Goal: Transaction & Acquisition: Subscribe to service/newsletter

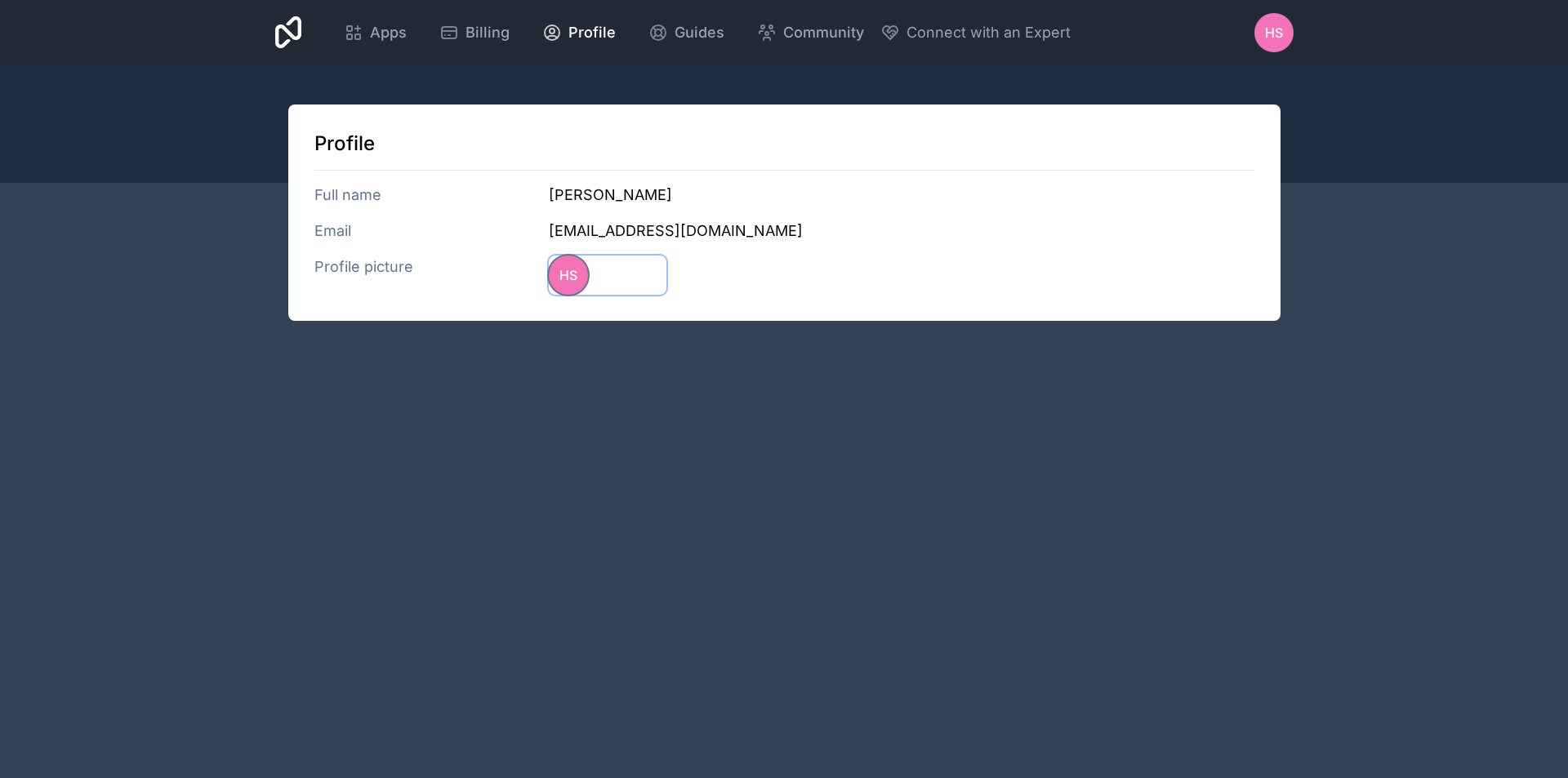
click at [555, 258] on div "HS" at bounding box center [568, 275] width 39 height 39
click at [377, 39] on span "Apps" at bounding box center [389, 32] width 37 height 22
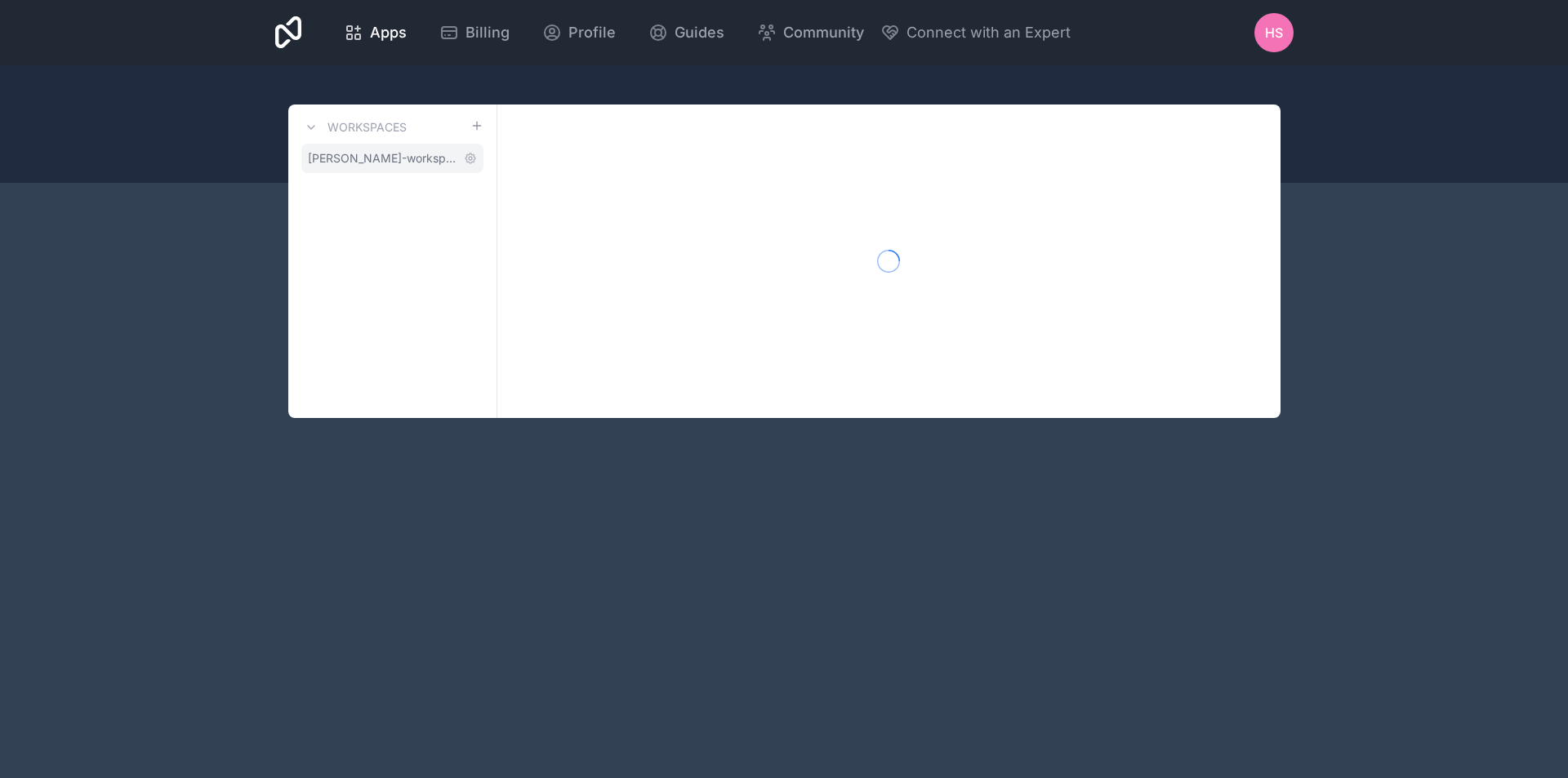
click at [382, 161] on span "[PERSON_NAME]-workspace" at bounding box center [382, 158] width 149 height 17
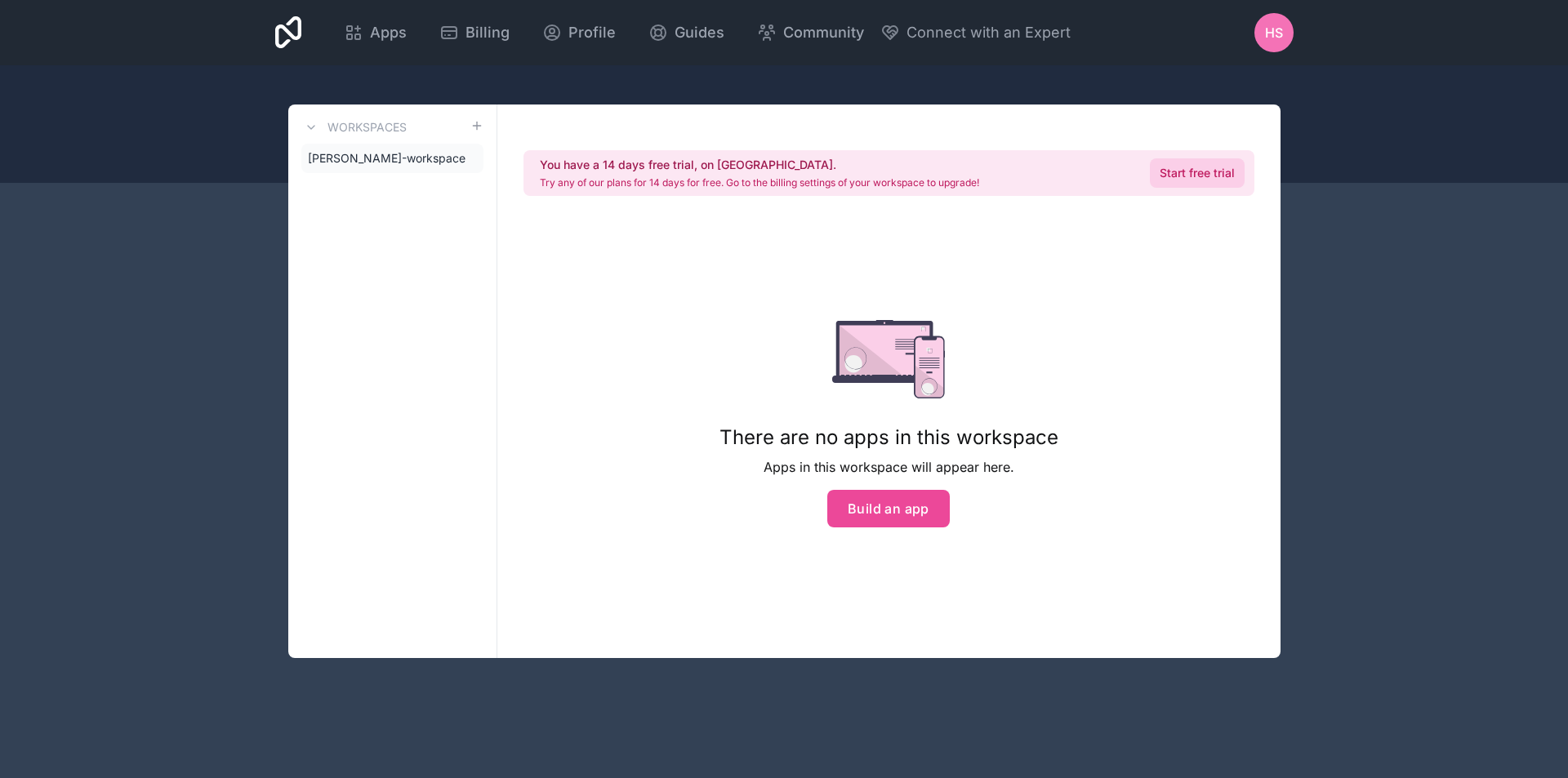
click at [1178, 171] on link "Start free trial" at bounding box center [1197, 173] width 95 height 29
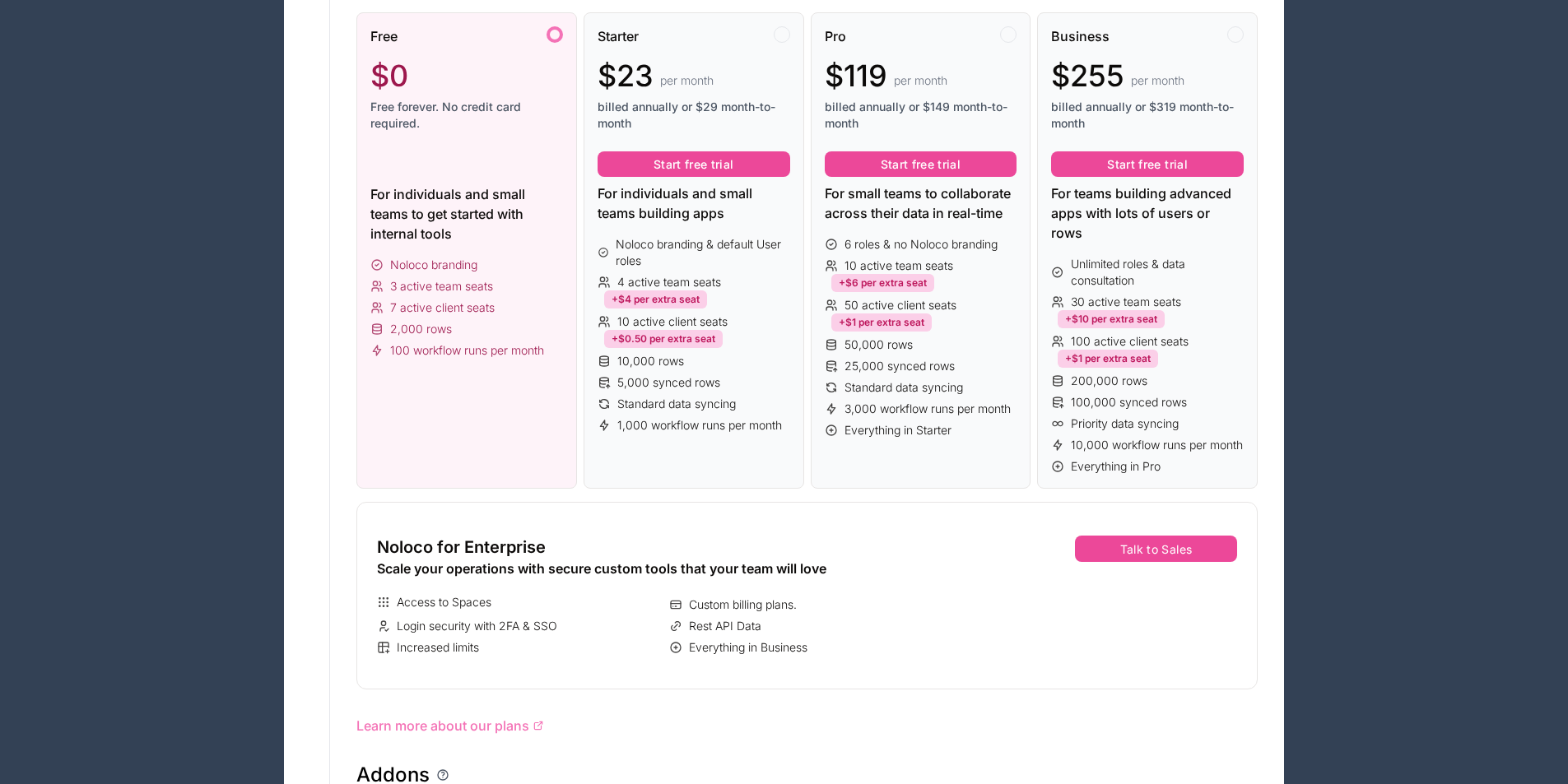
scroll to position [259, 0]
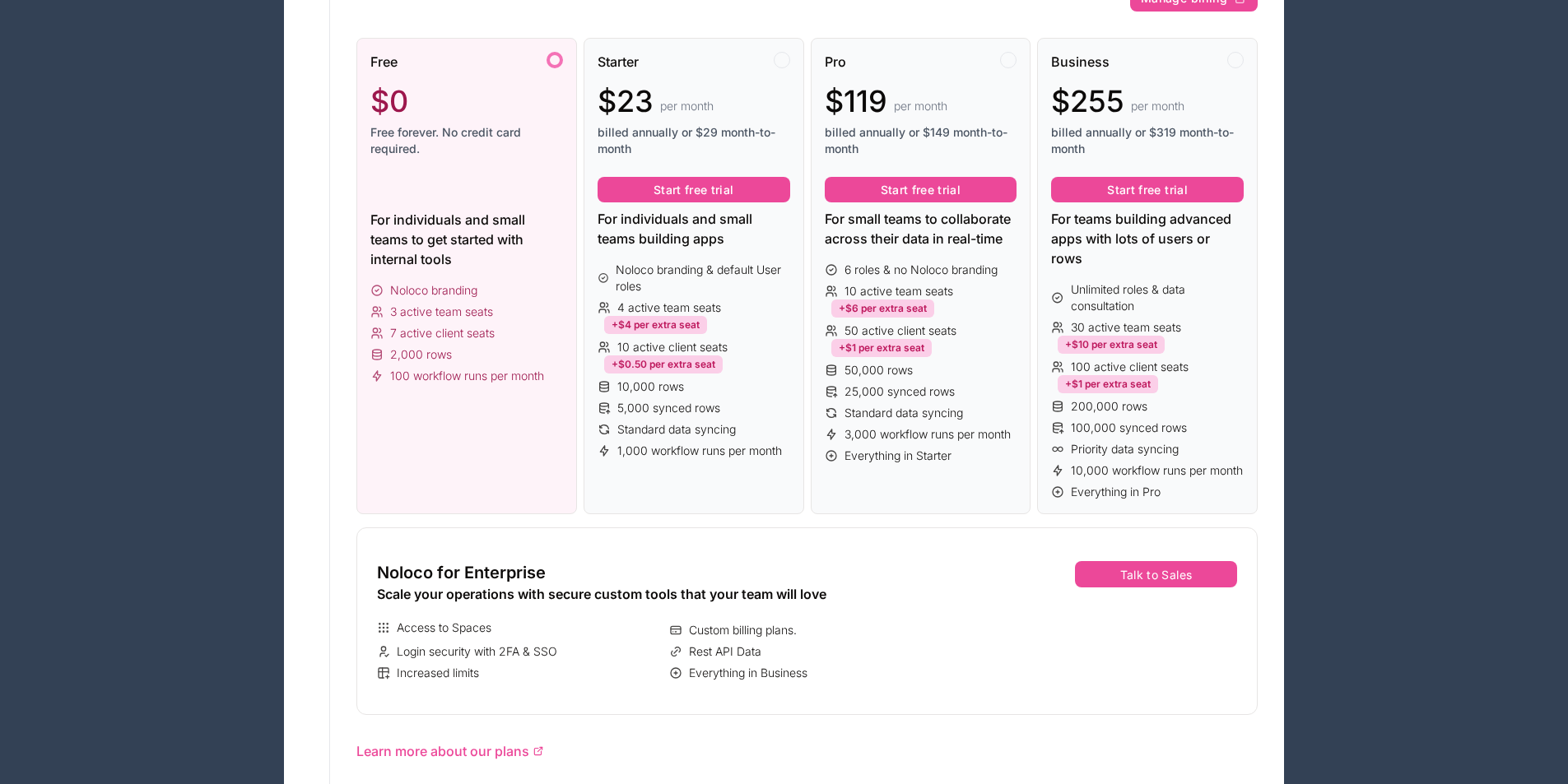
click at [526, 267] on div "For individuals and small teams to get started with internal tools" at bounding box center [467, 239] width 193 height 59
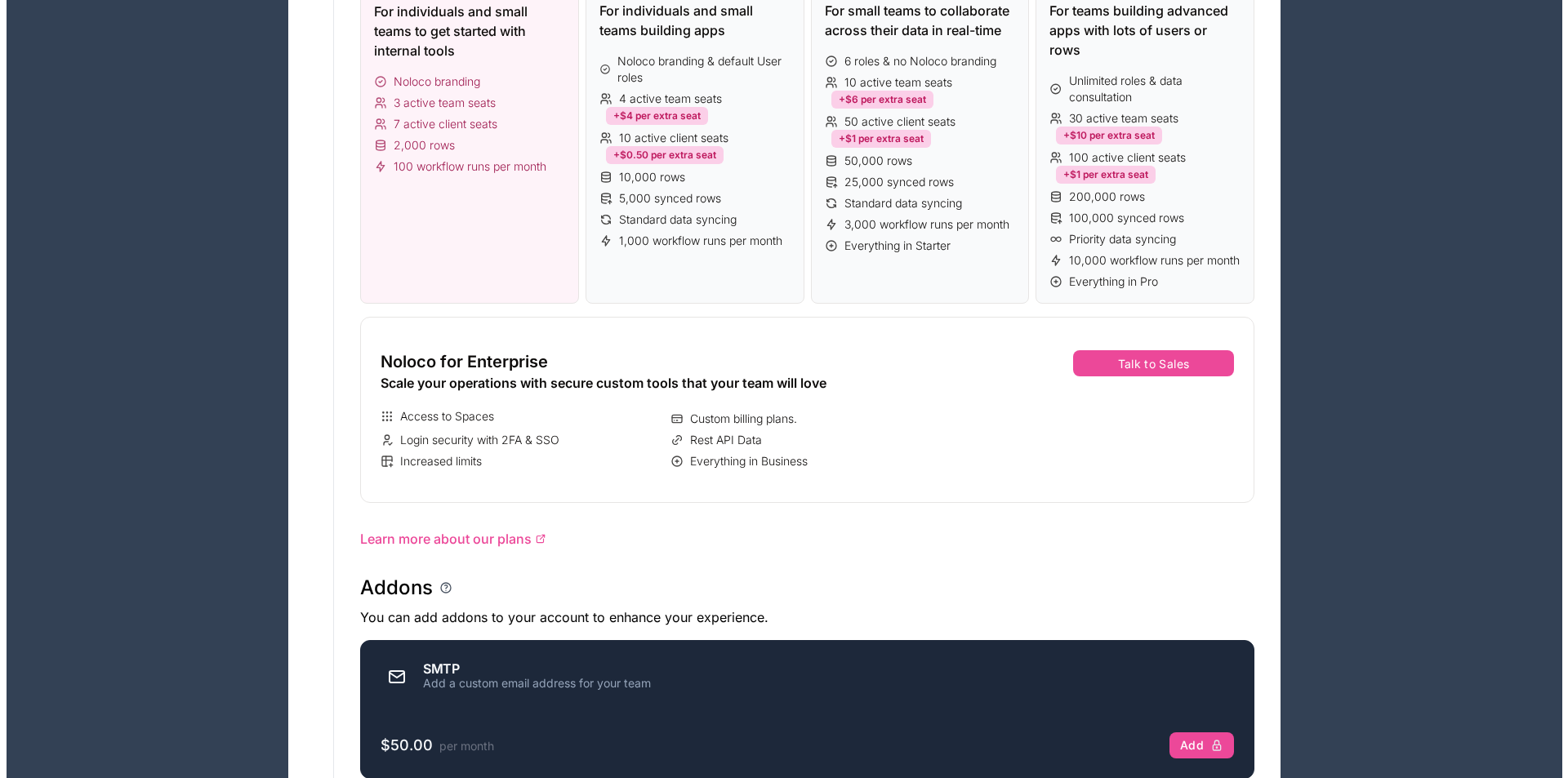
scroll to position [0, 0]
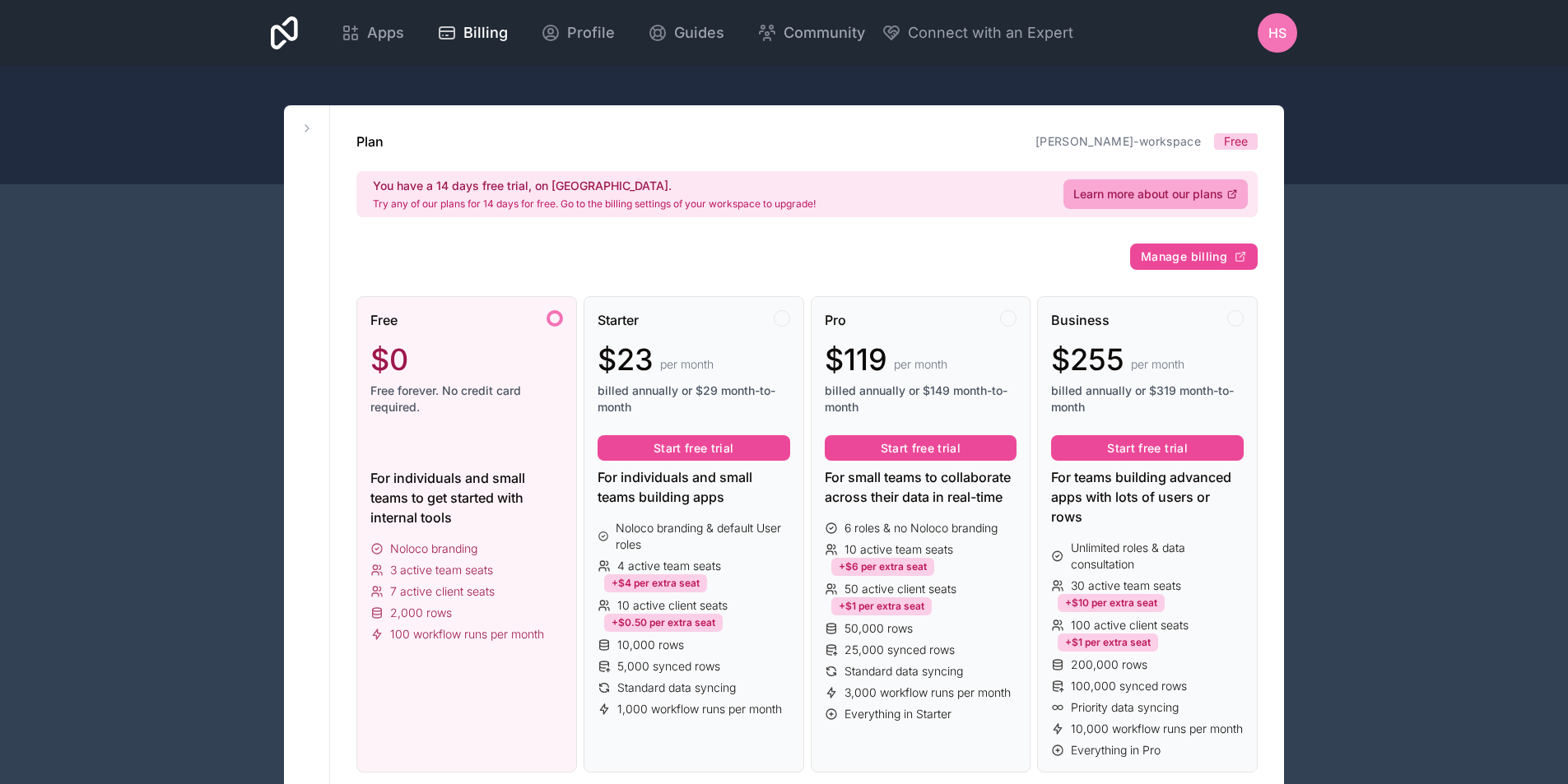
click at [1262, 42] on div "HS" at bounding box center [1278, 32] width 39 height 39
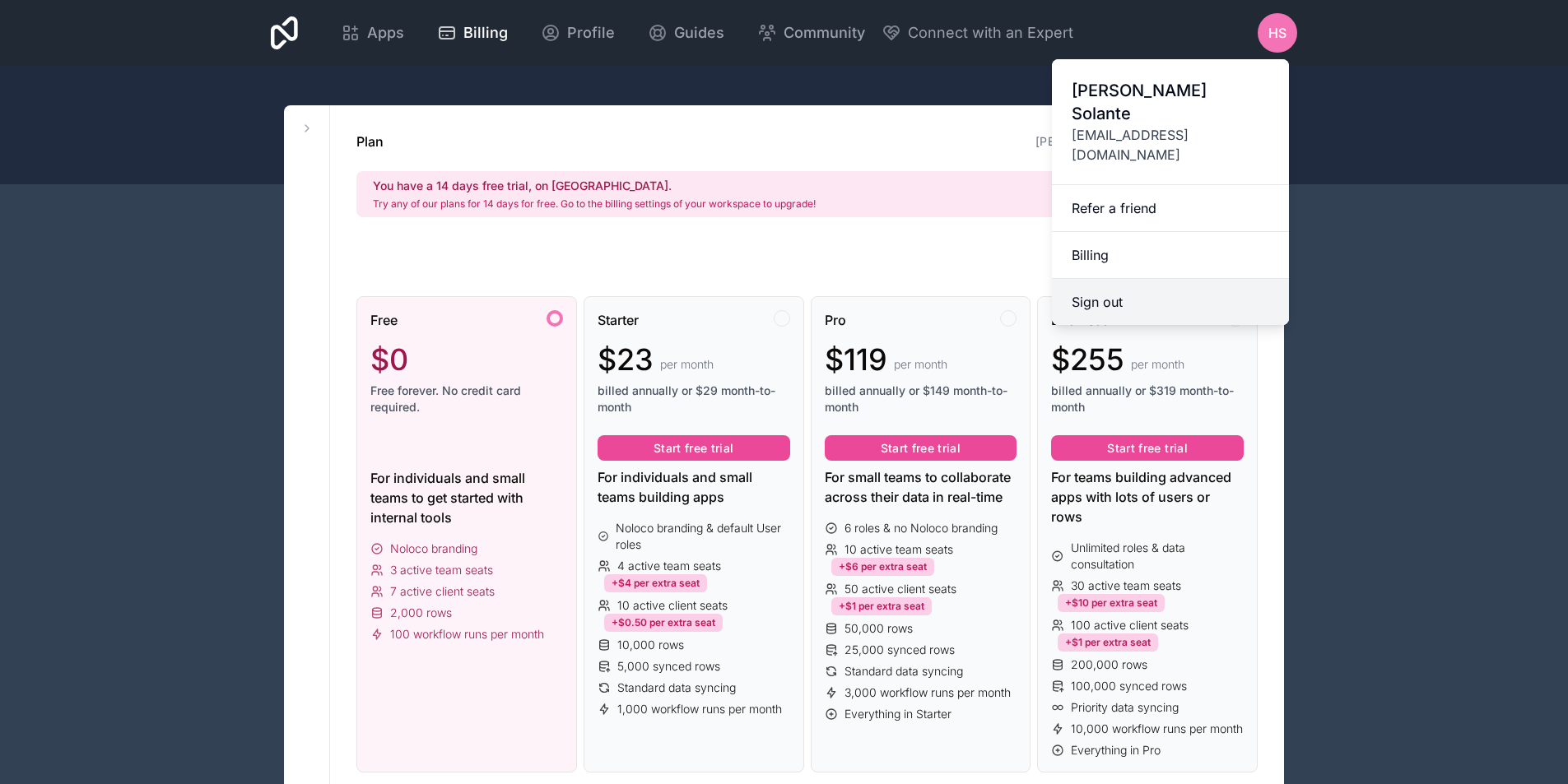
click at [1131, 279] on button "Sign out" at bounding box center [1170, 302] width 237 height 46
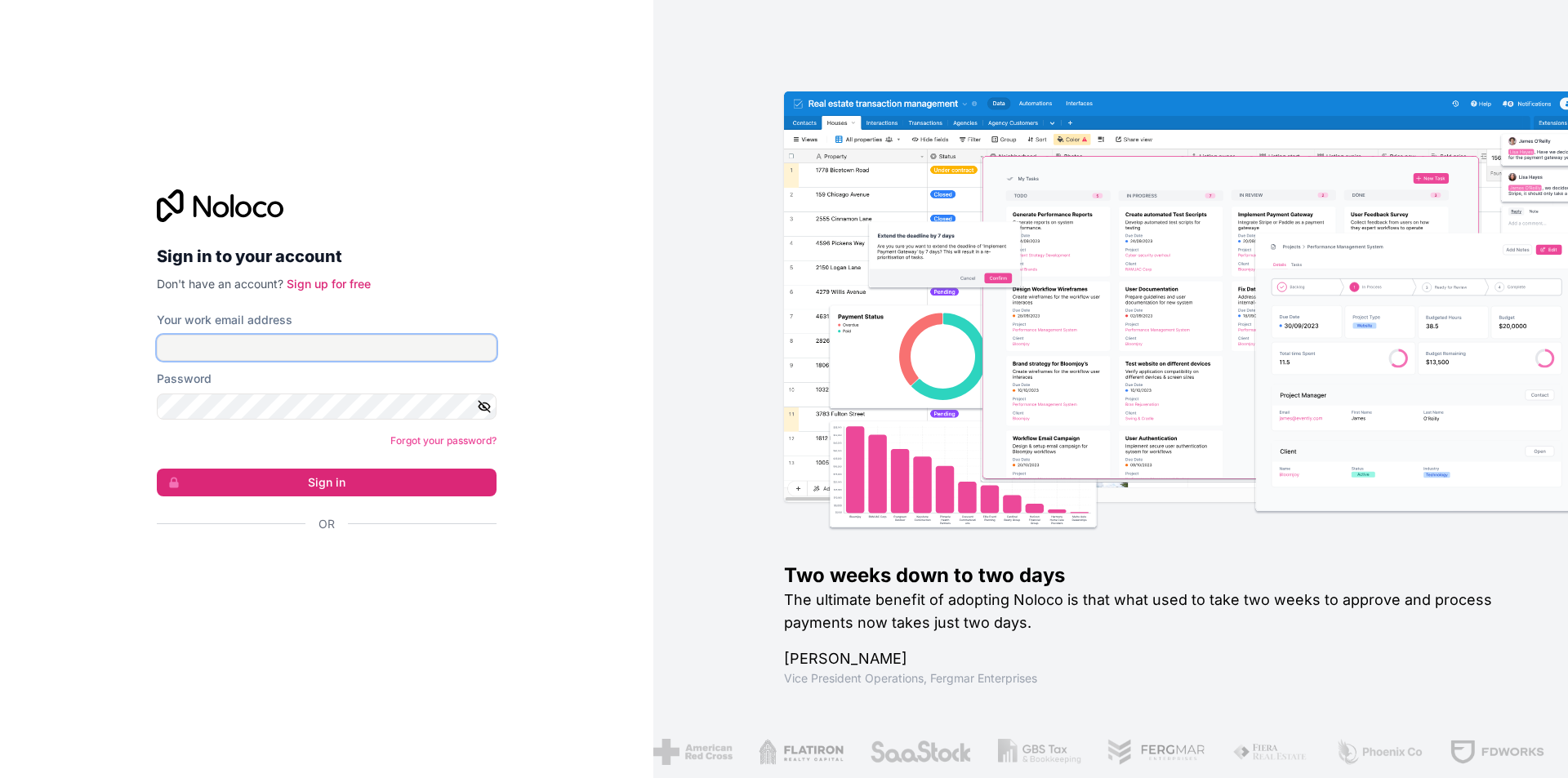
click at [395, 353] on input "Your work email address" at bounding box center [327, 348] width 340 height 26
click at [383, 339] on input "Your work email address" at bounding box center [327, 348] width 340 height 26
type input "H"
type input "n"
click at [204, 351] on input "[PERSON_NAME][DOMAIN_NAME]" at bounding box center [327, 348] width 340 height 26
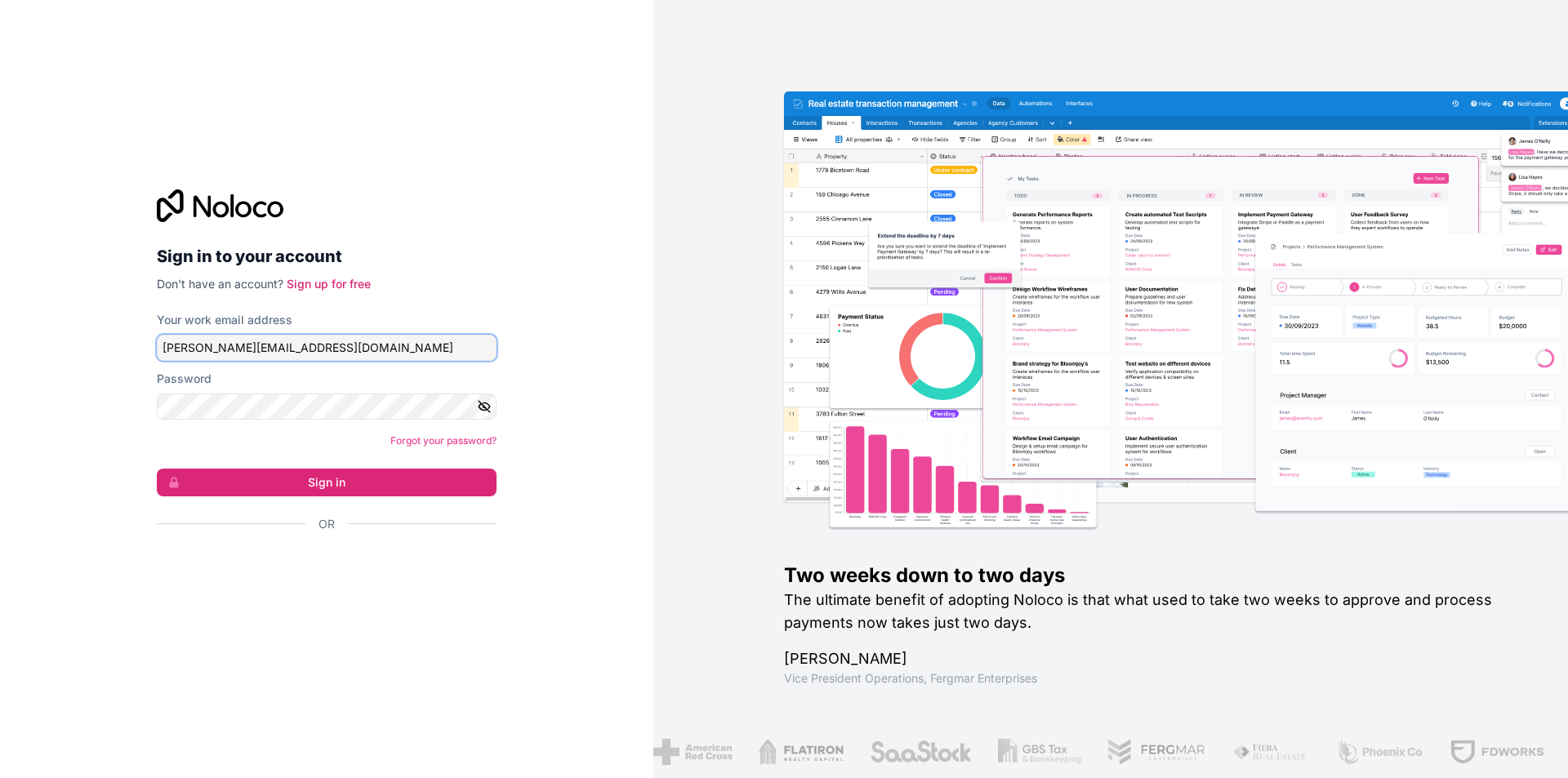
type input "[PERSON_NAME][EMAIL_ADDRESS][DOMAIN_NAME]"
click at [244, 387] on div "Password" at bounding box center [327, 379] width 340 height 17
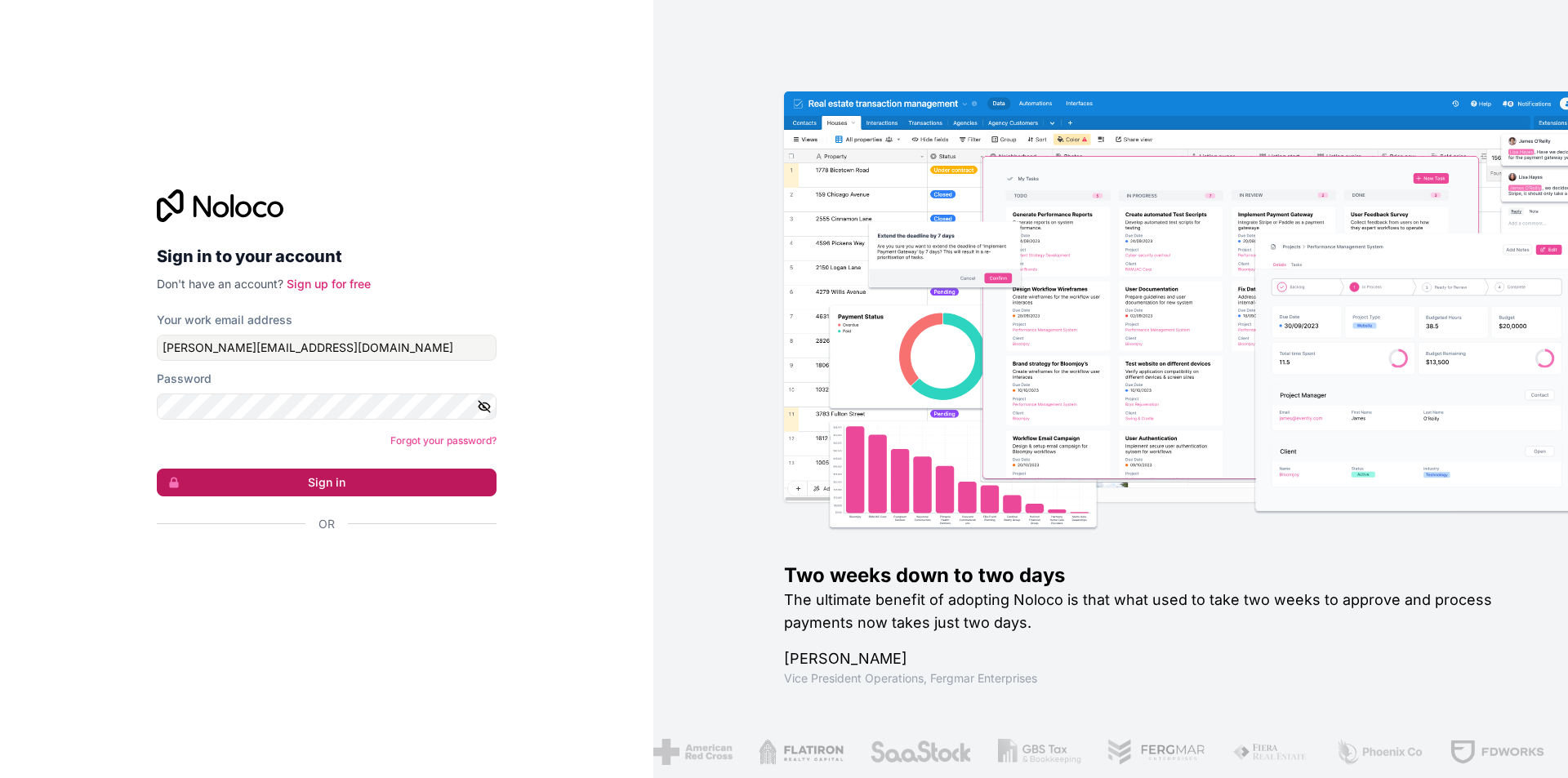
click at [332, 476] on button "Sign in" at bounding box center [327, 482] width 340 height 27
